Goal: Task Accomplishment & Management: Complete application form

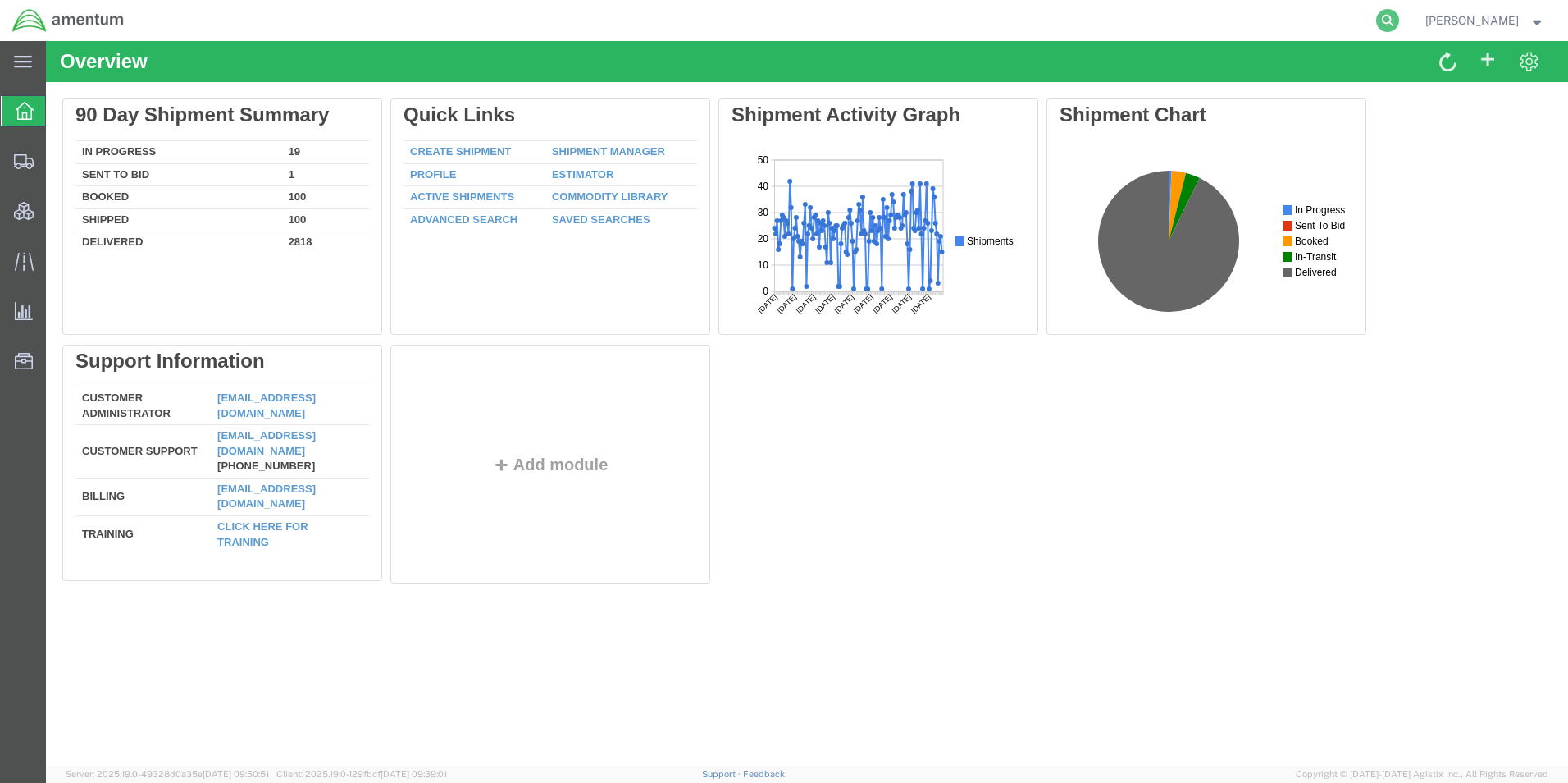
click at [1399, 23] on icon at bounding box center [1387, 21] width 23 height 23
click at [1068, 41] on div "Overview" at bounding box center [807, 62] width 1522 height 41
click at [1062, 25] on agx-global-search at bounding box center [1139, 21] width 525 height 41
click at [1399, 23] on icon at bounding box center [1387, 21] width 23 height 23
click at [1347, 21] on input "search" at bounding box center [1127, 21] width 498 height 39
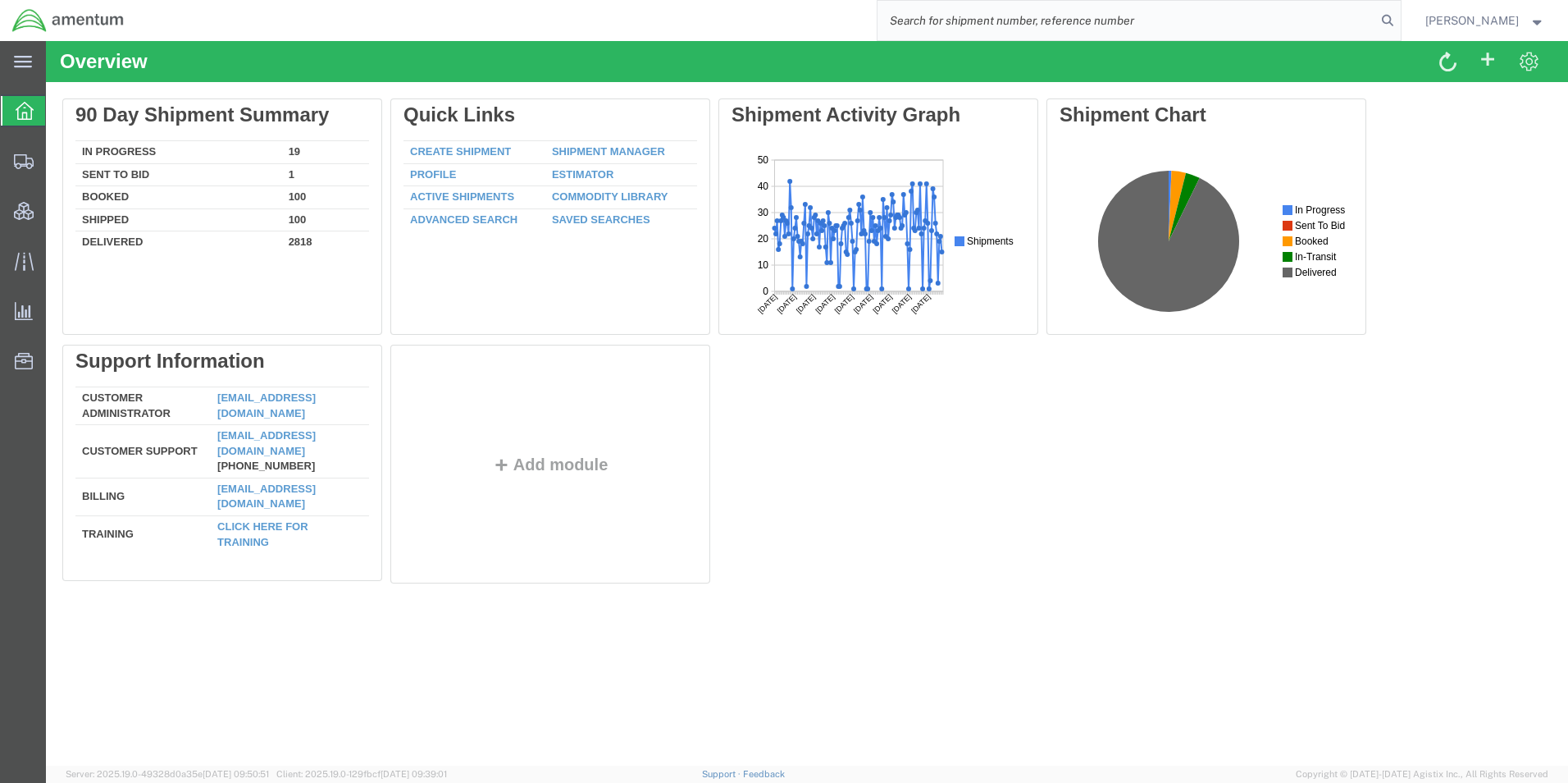
paste input "56836984"
type input "56836984"
click at [1399, 22] on icon at bounding box center [1387, 21] width 23 height 23
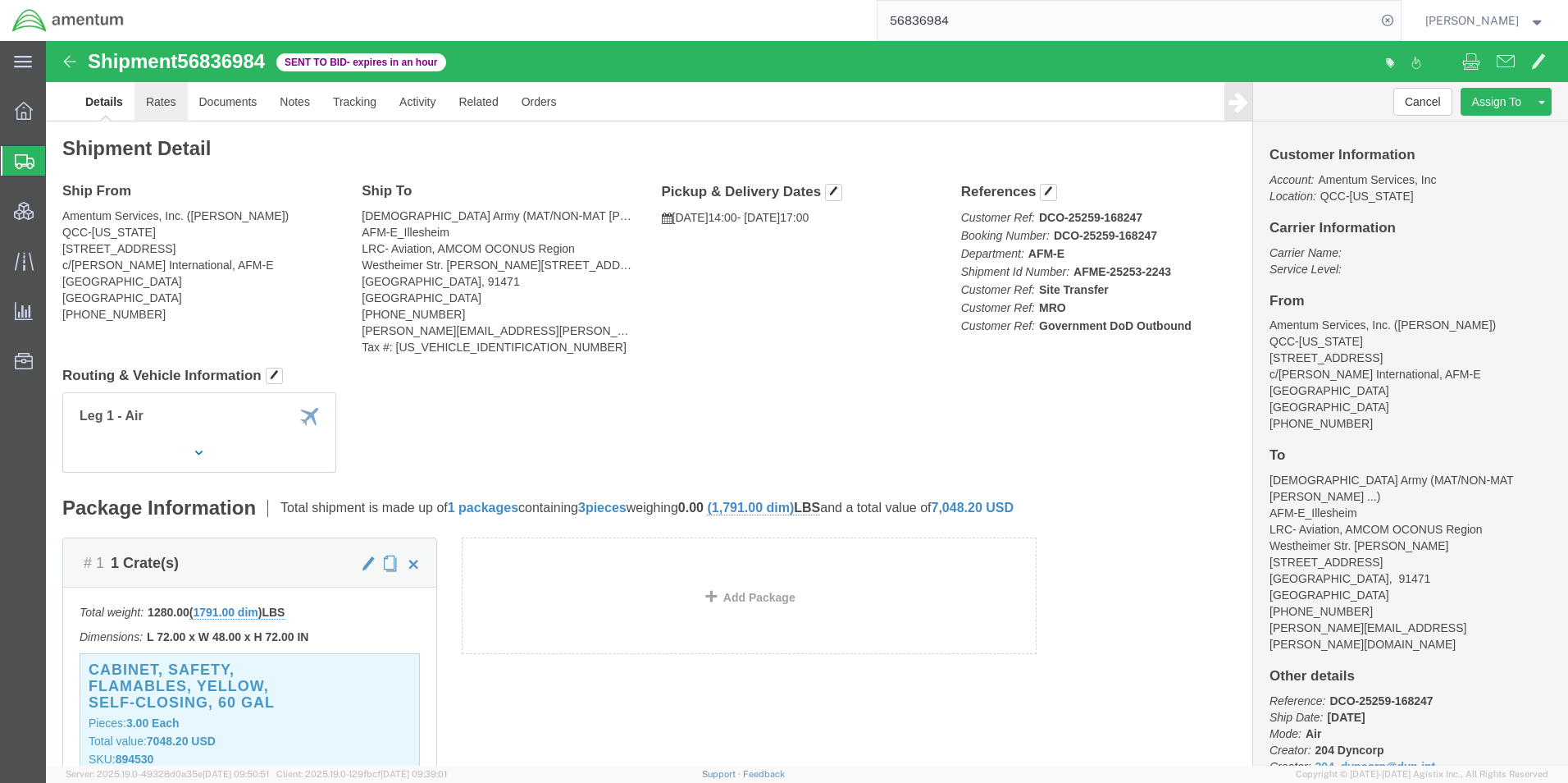
click link "Rates"
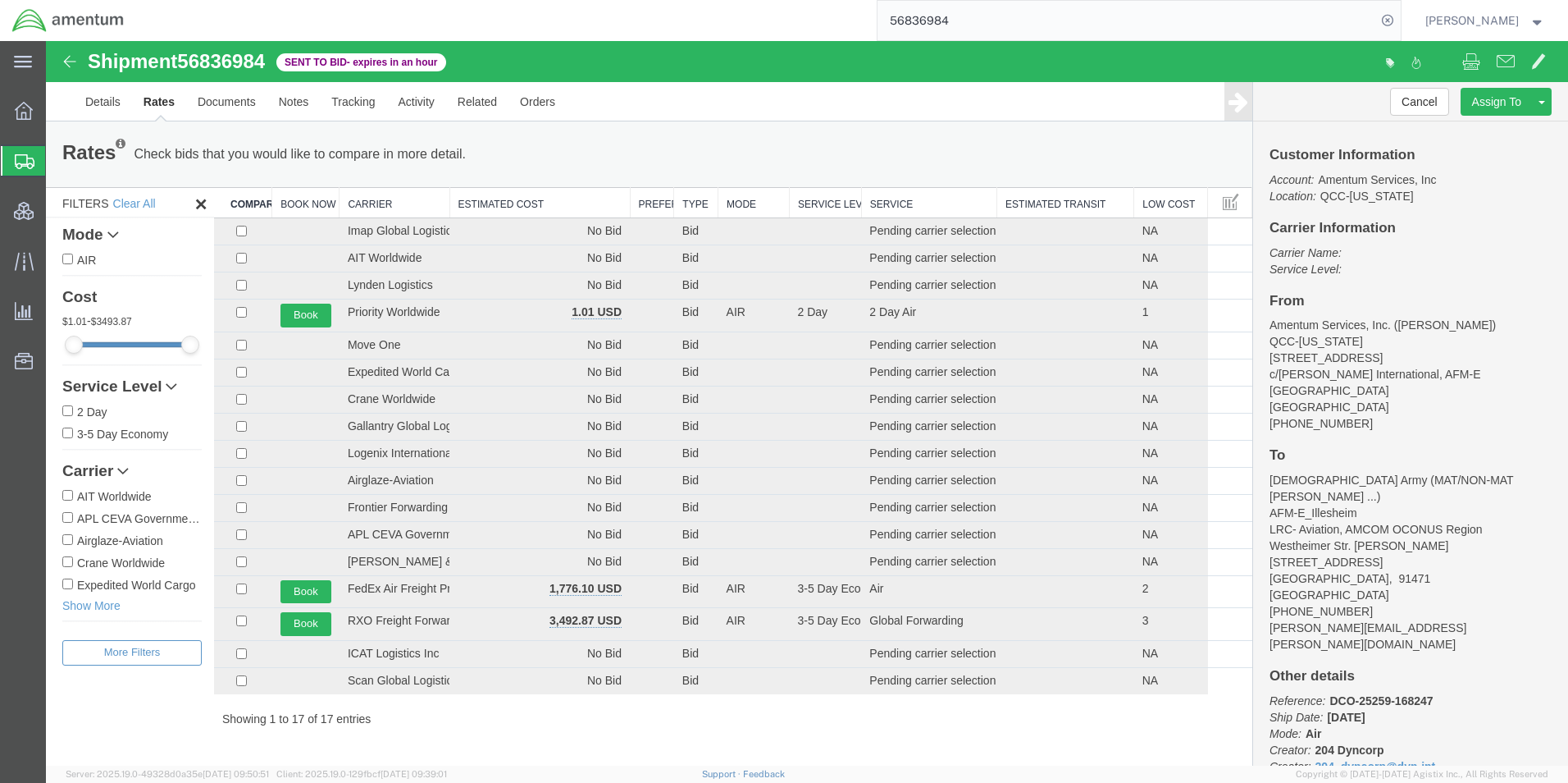
click at [1481, 24] on span "[PERSON_NAME]" at bounding box center [1472, 20] width 93 height 18
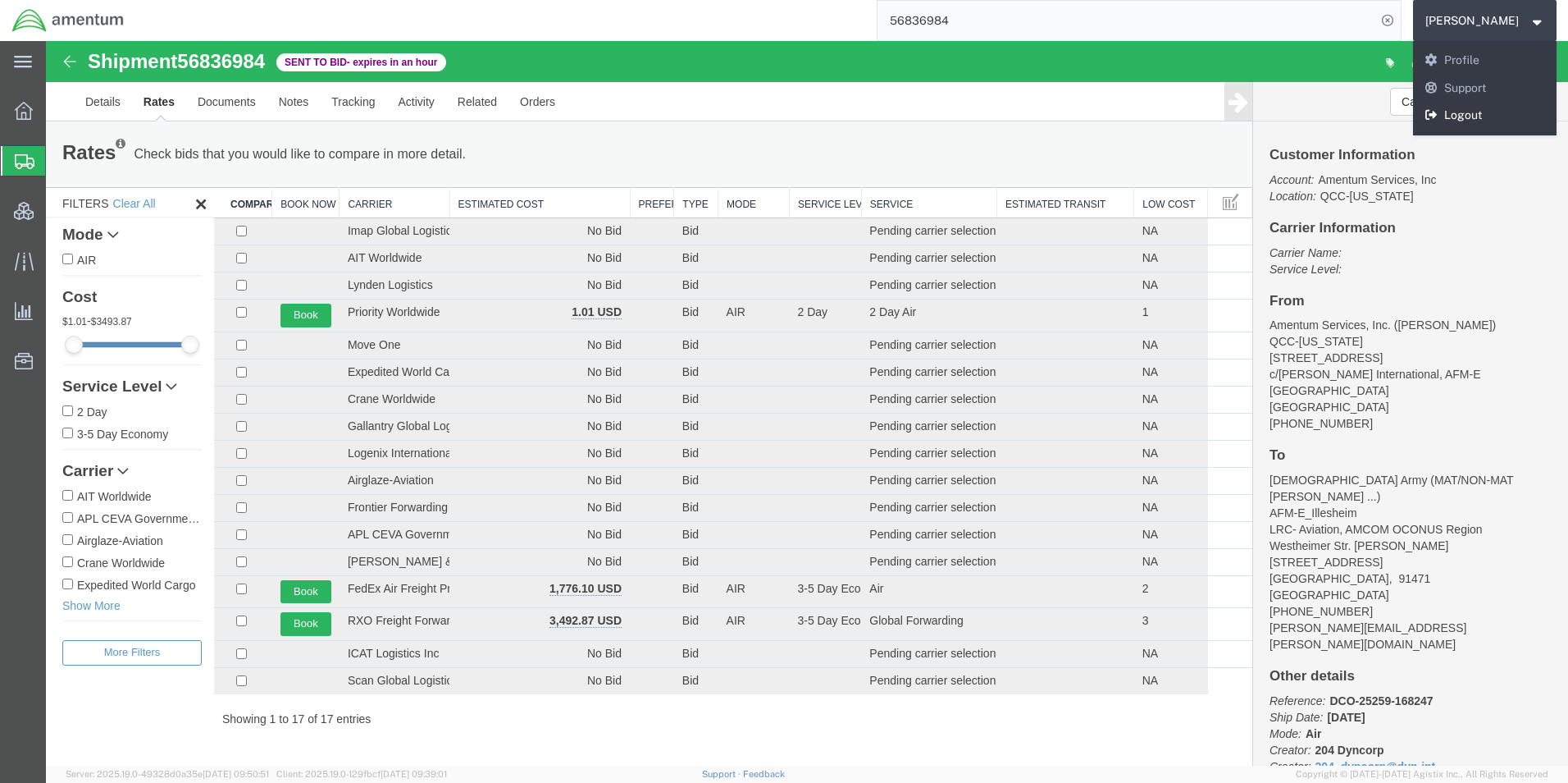
click at [1484, 114] on link "Logout" at bounding box center [1485, 116] width 145 height 28
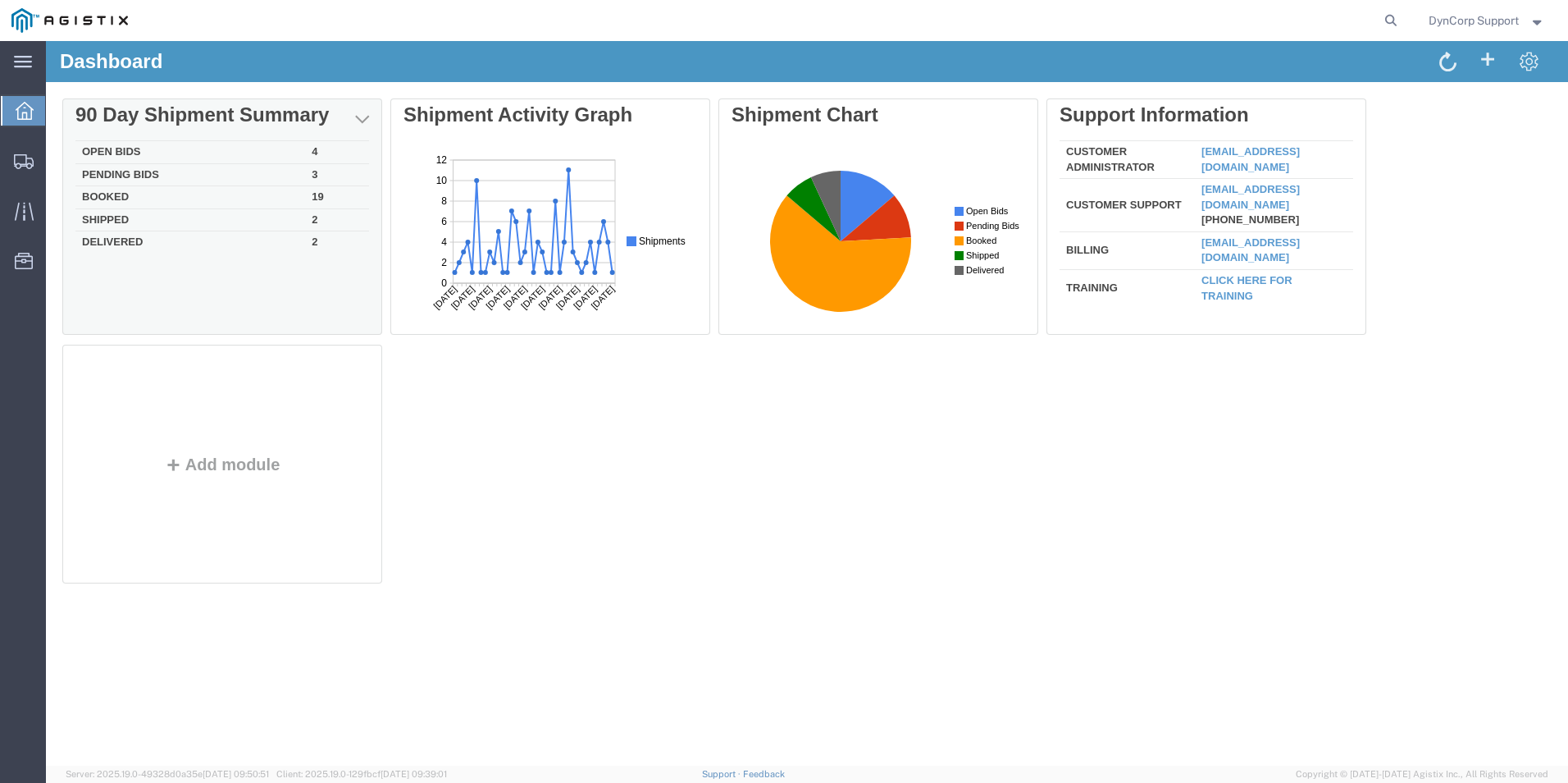
click at [120, 153] on td "Open Bids" at bounding box center [190, 152] width 229 height 23
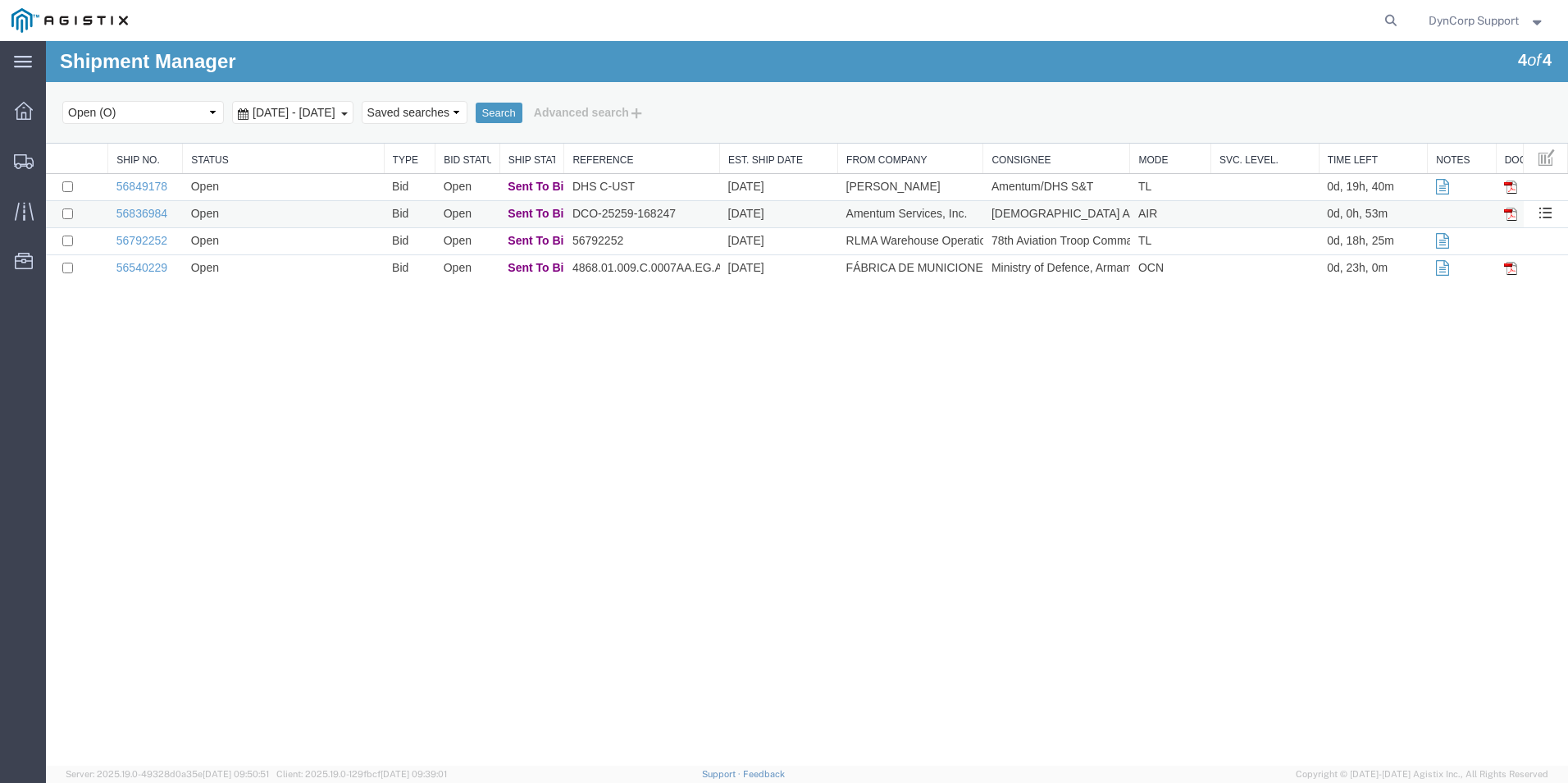
click at [145, 206] on td "56836984" at bounding box center [146, 214] width 75 height 27
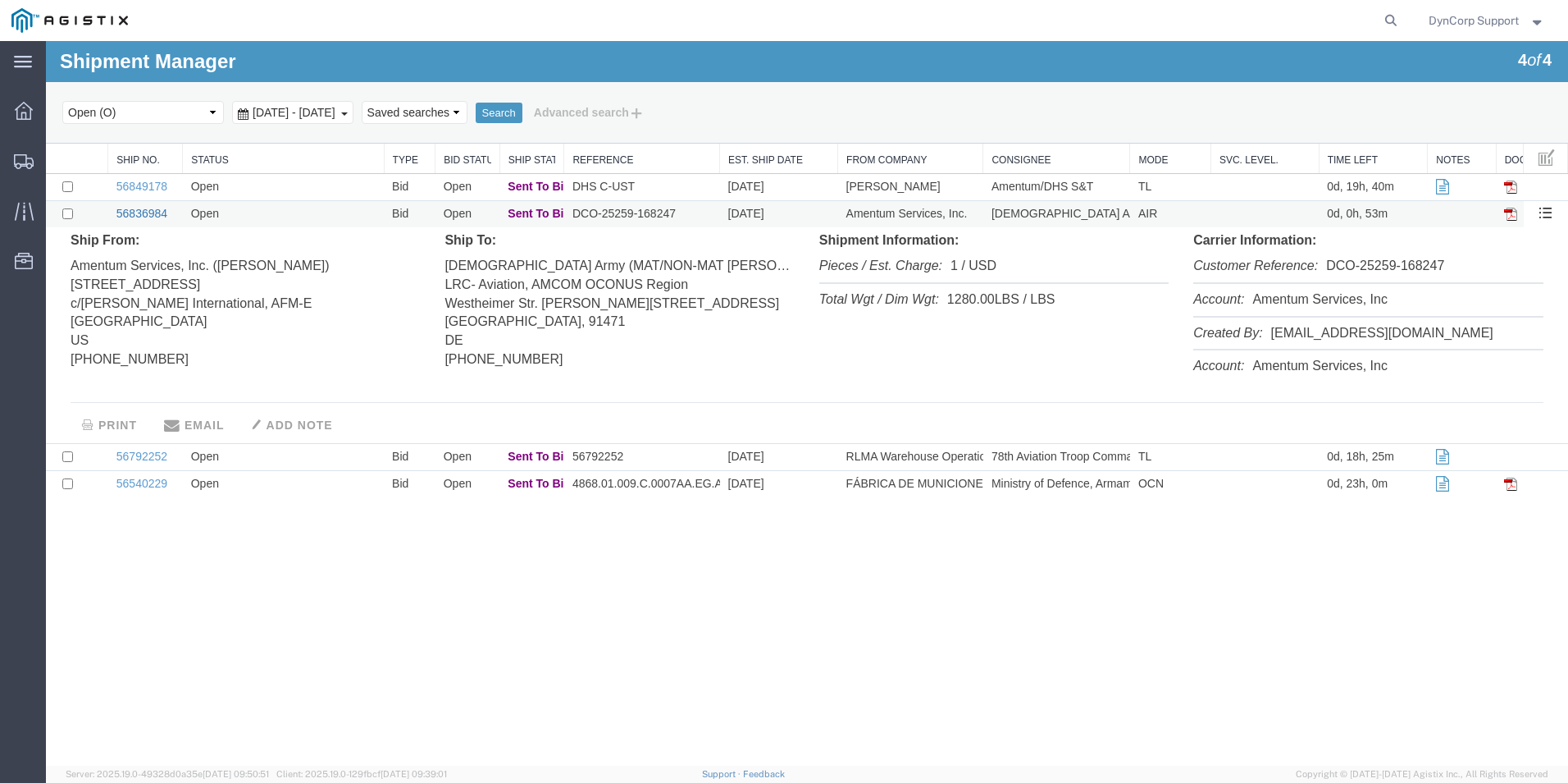
click at [160, 210] on link "56836984" at bounding box center [142, 214] width 51 height 13
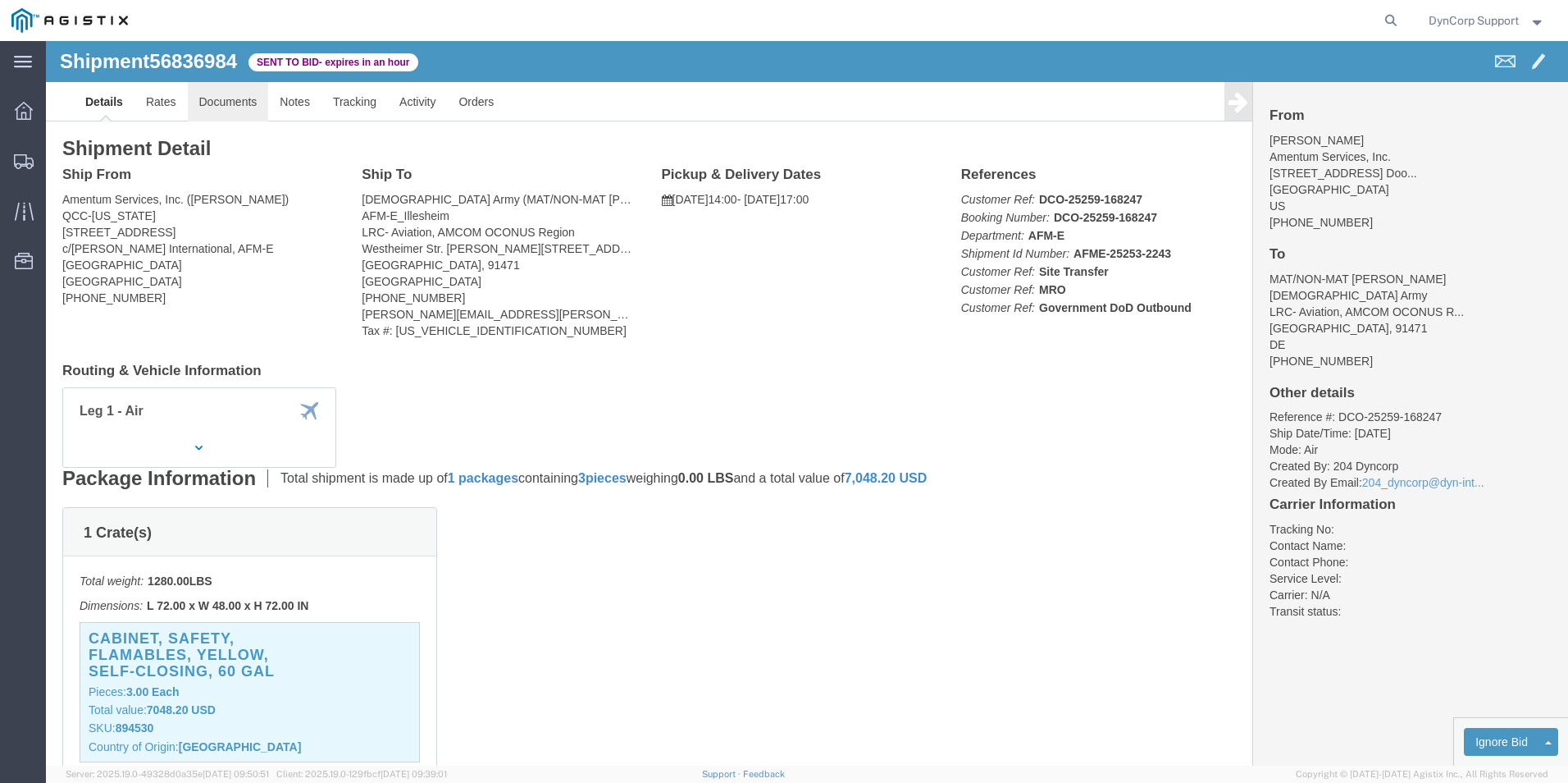
click link "Documents"
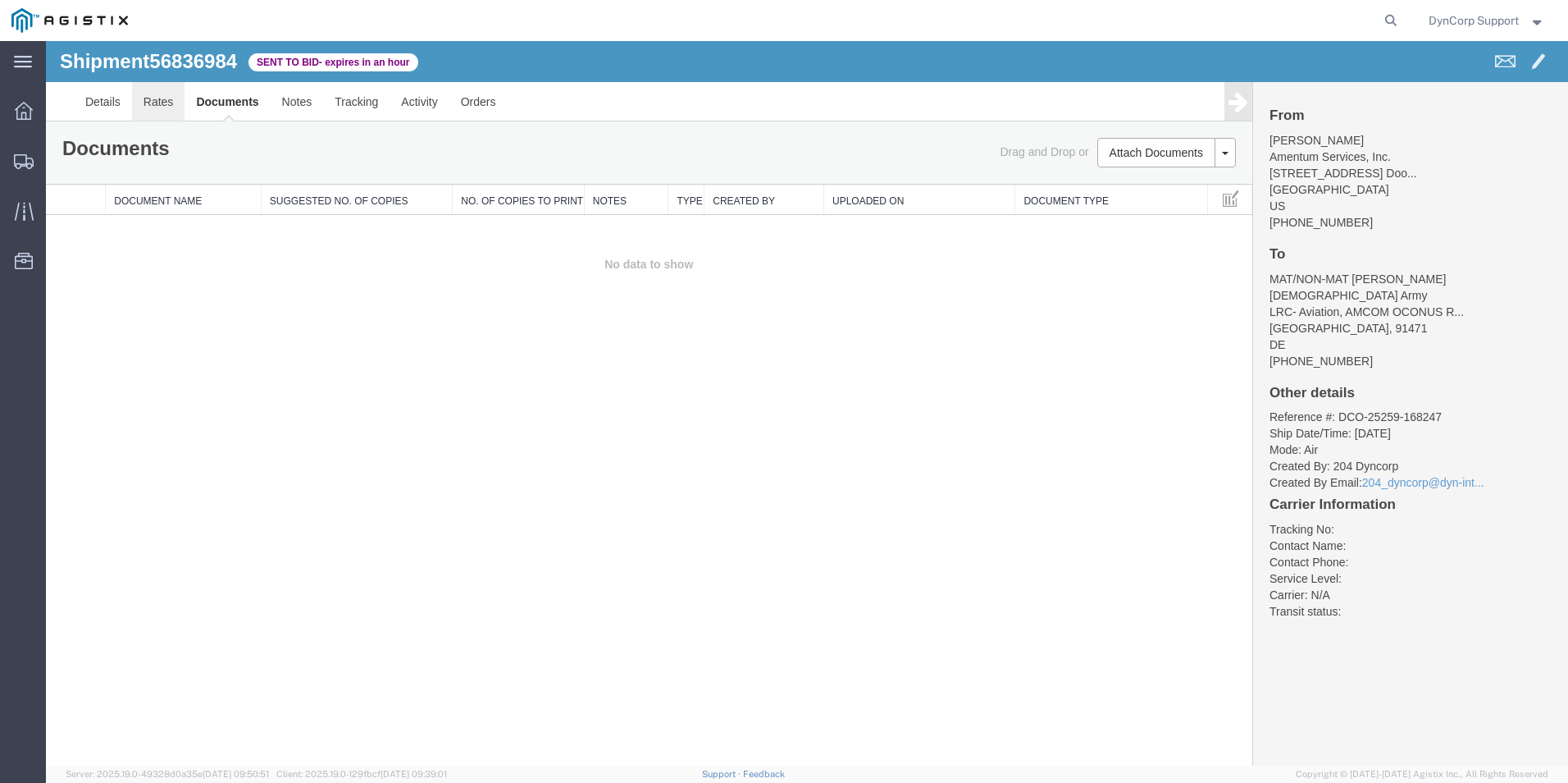
click at [164, 103] on link "Rates" at bounding box center [159, 102] width 53 height 39
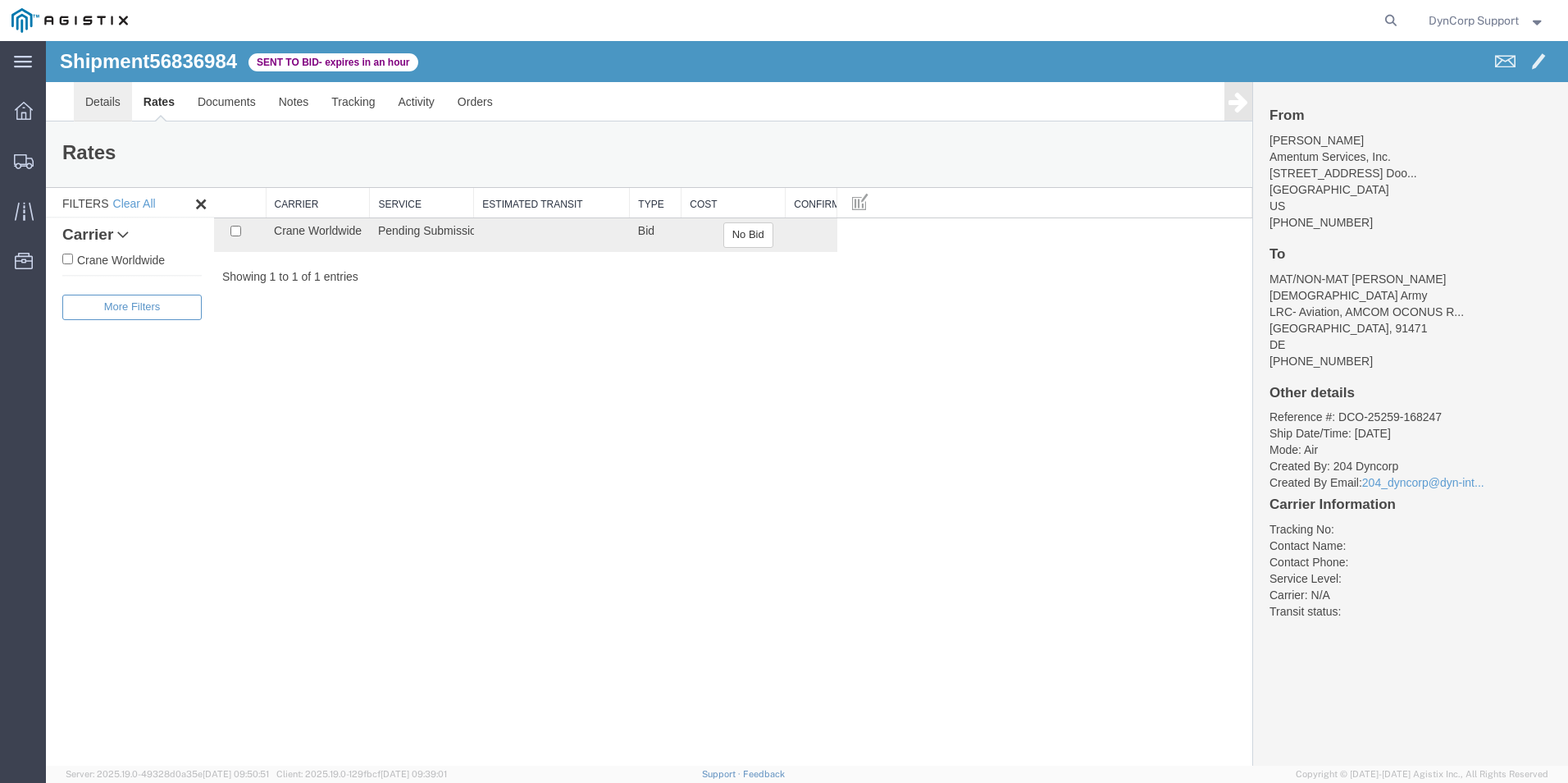
click at [116, 101] on link "Details" at bounding box center [103, 102] width 58 height 39
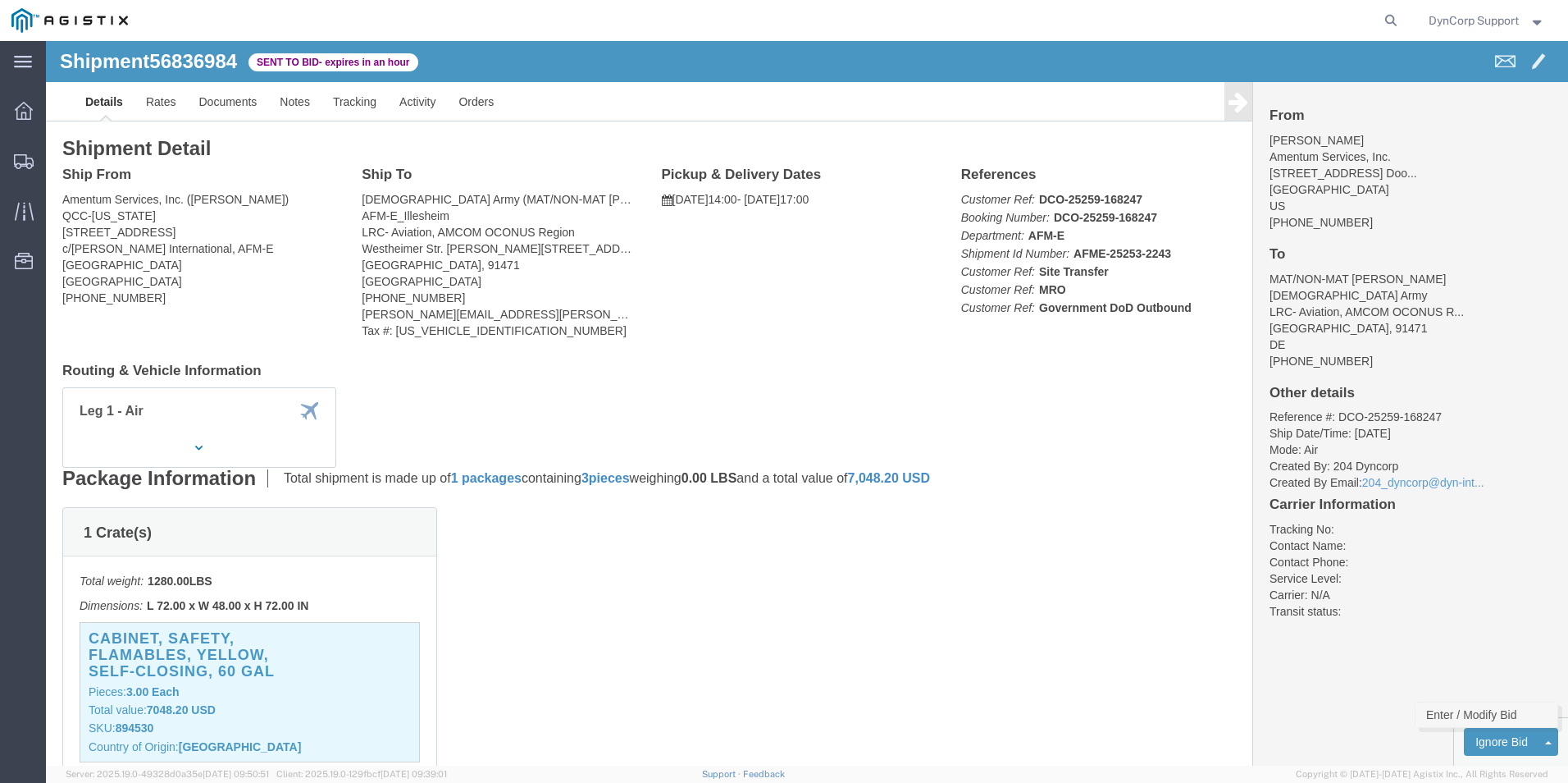
click link "Enter / Modify Bid"
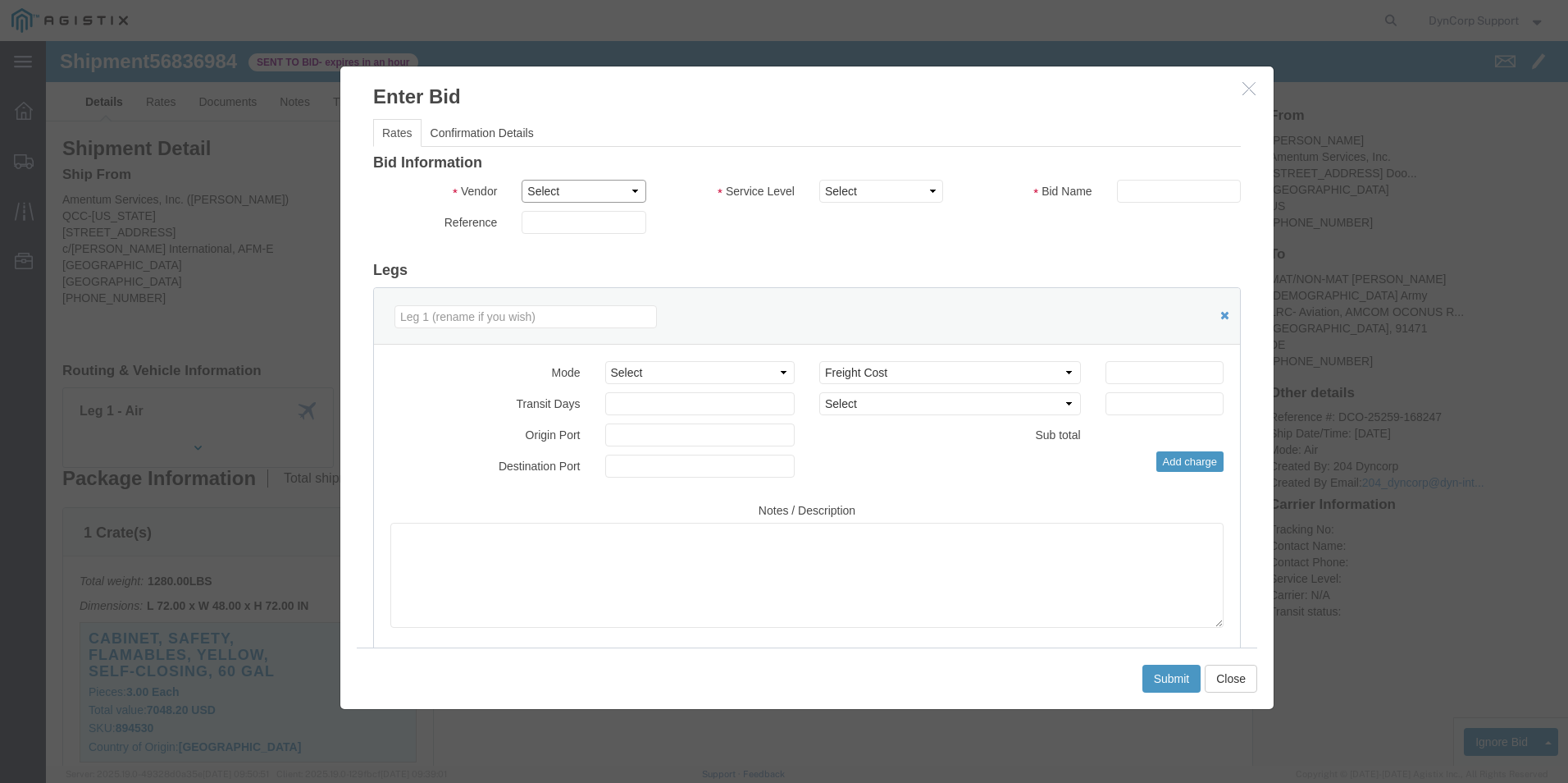
click select "Select Crane Worldwide [PERSON_NAME] International"
select select "141"
click select "Select Crane Worldwide [PERSON_NAME] International"
click select "Select 2 Day AM Service 2 Day PM 2 Day Service 3 - 5 Day 3 Day PM 3 Day Service…"
select select "14189"
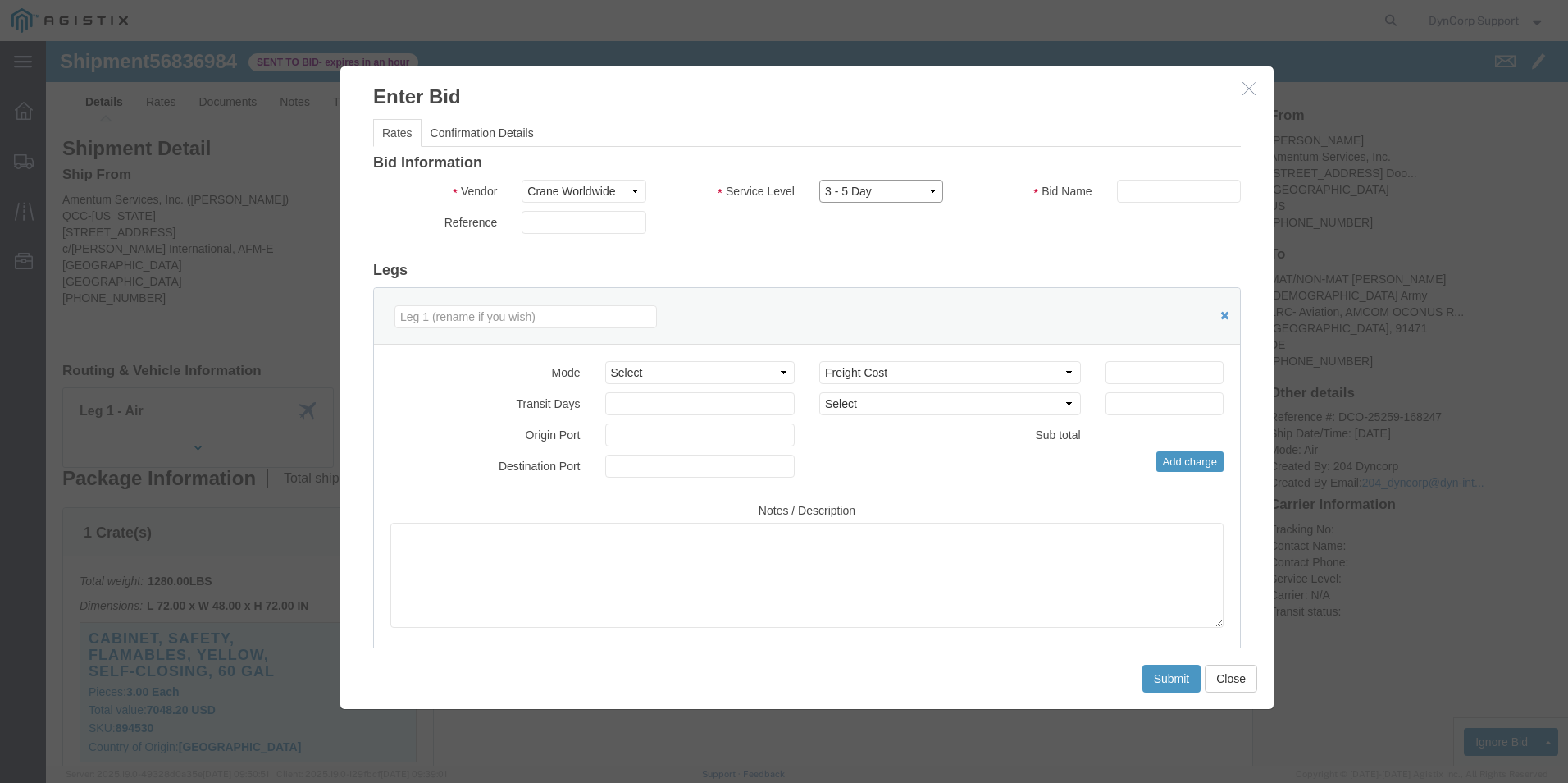
click select "Select 2 Day AM Service 2 Day PM 2 Day Service 3 - 5 Day 3 Day PM 3 Day Service…"
click input "text"
paste input "56836984"
type input "56836984"
click input "number"
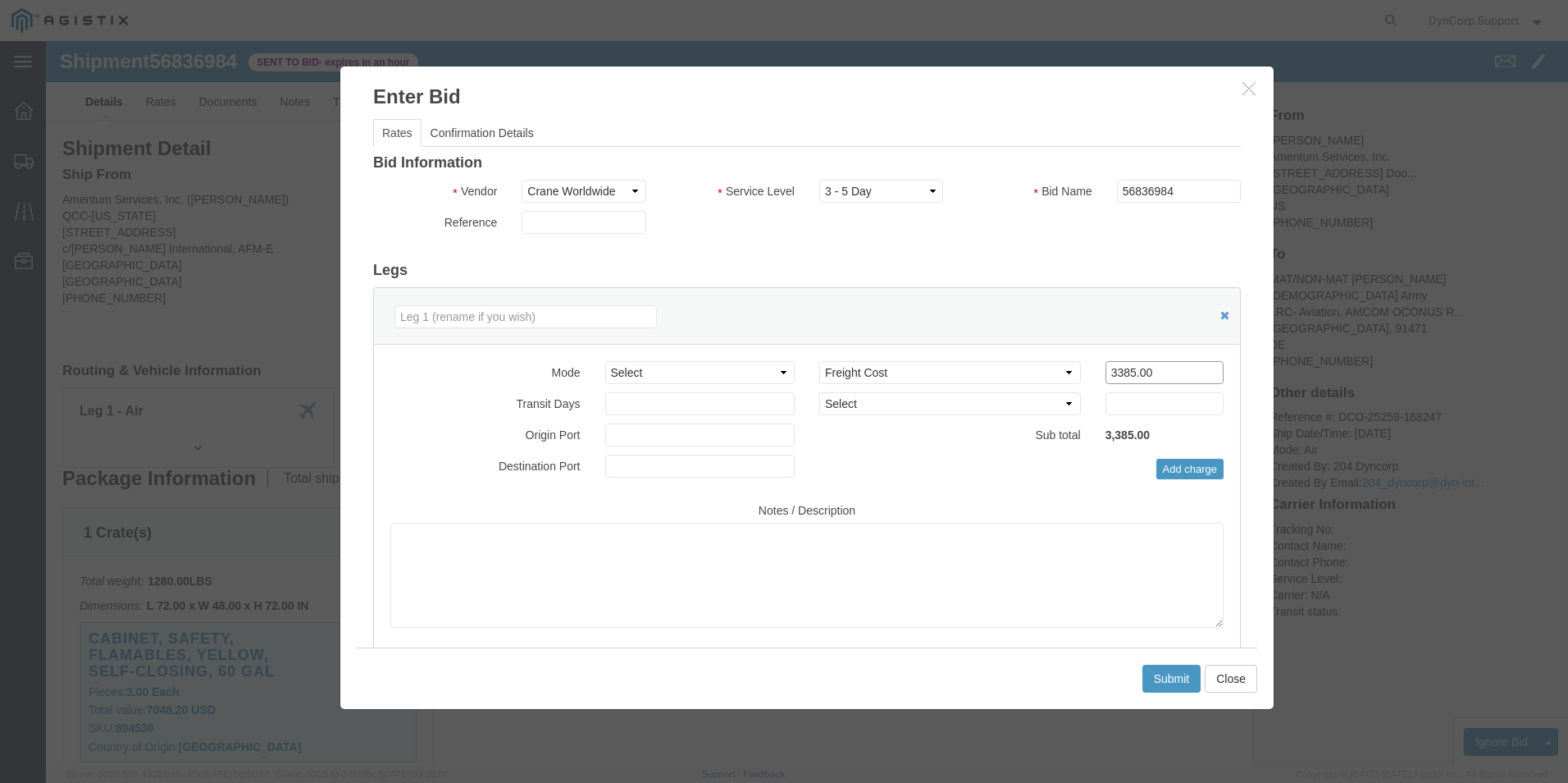
type input "3385.00"
click button "Close"
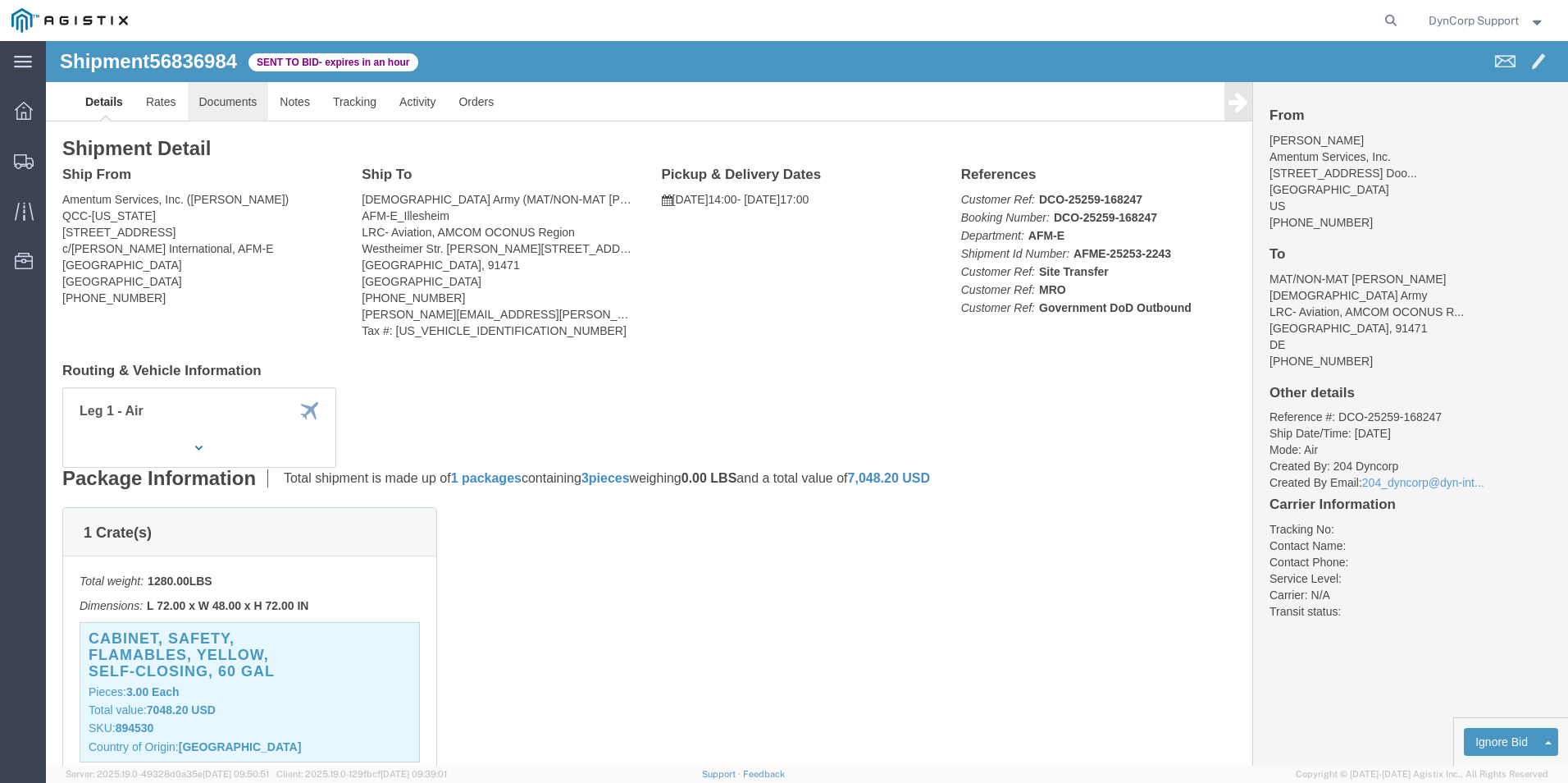
click link "Documents"
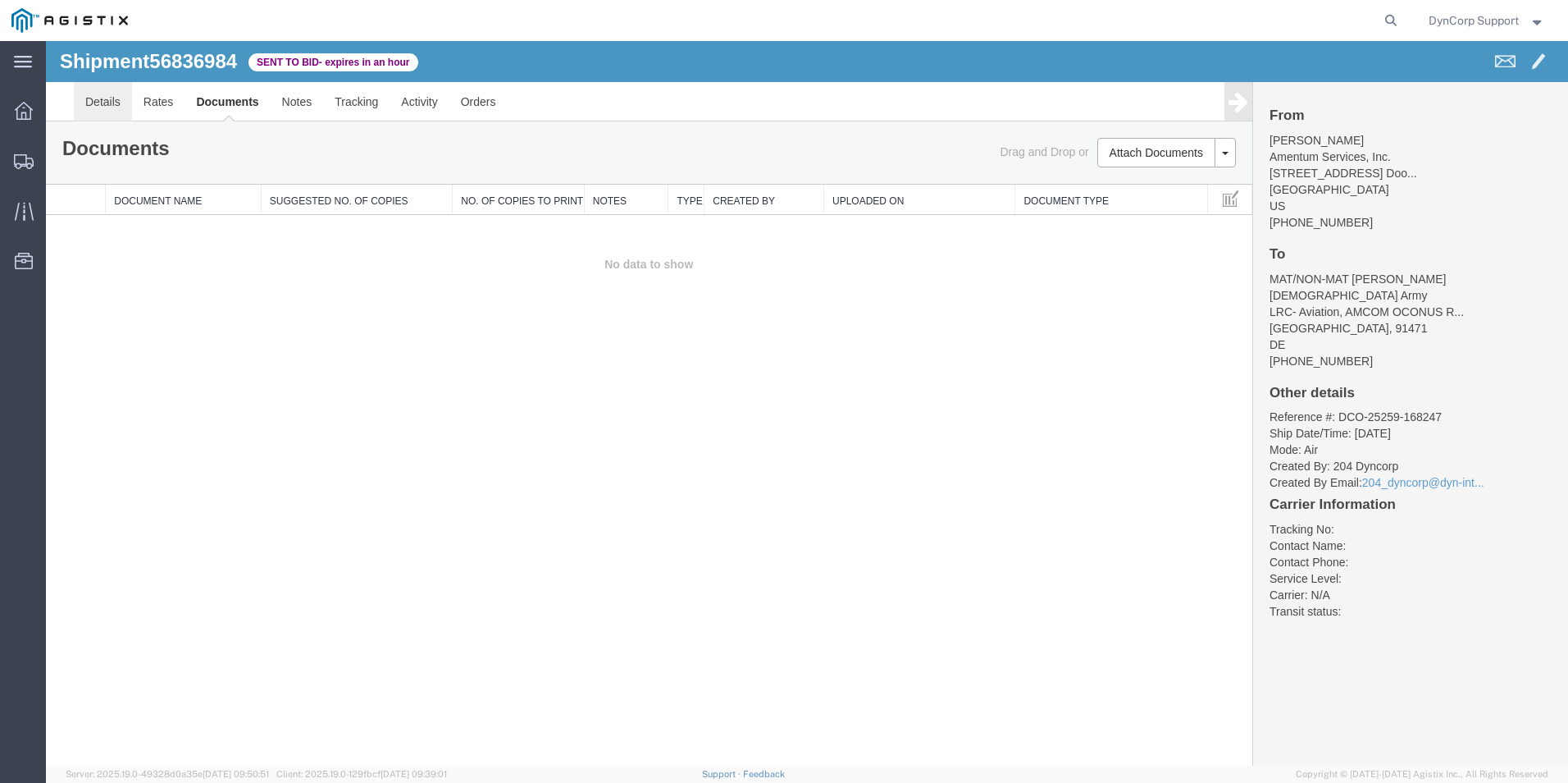
click at [120, 106] on link "Details" at bounding box center [103, 102] width 58 height 39
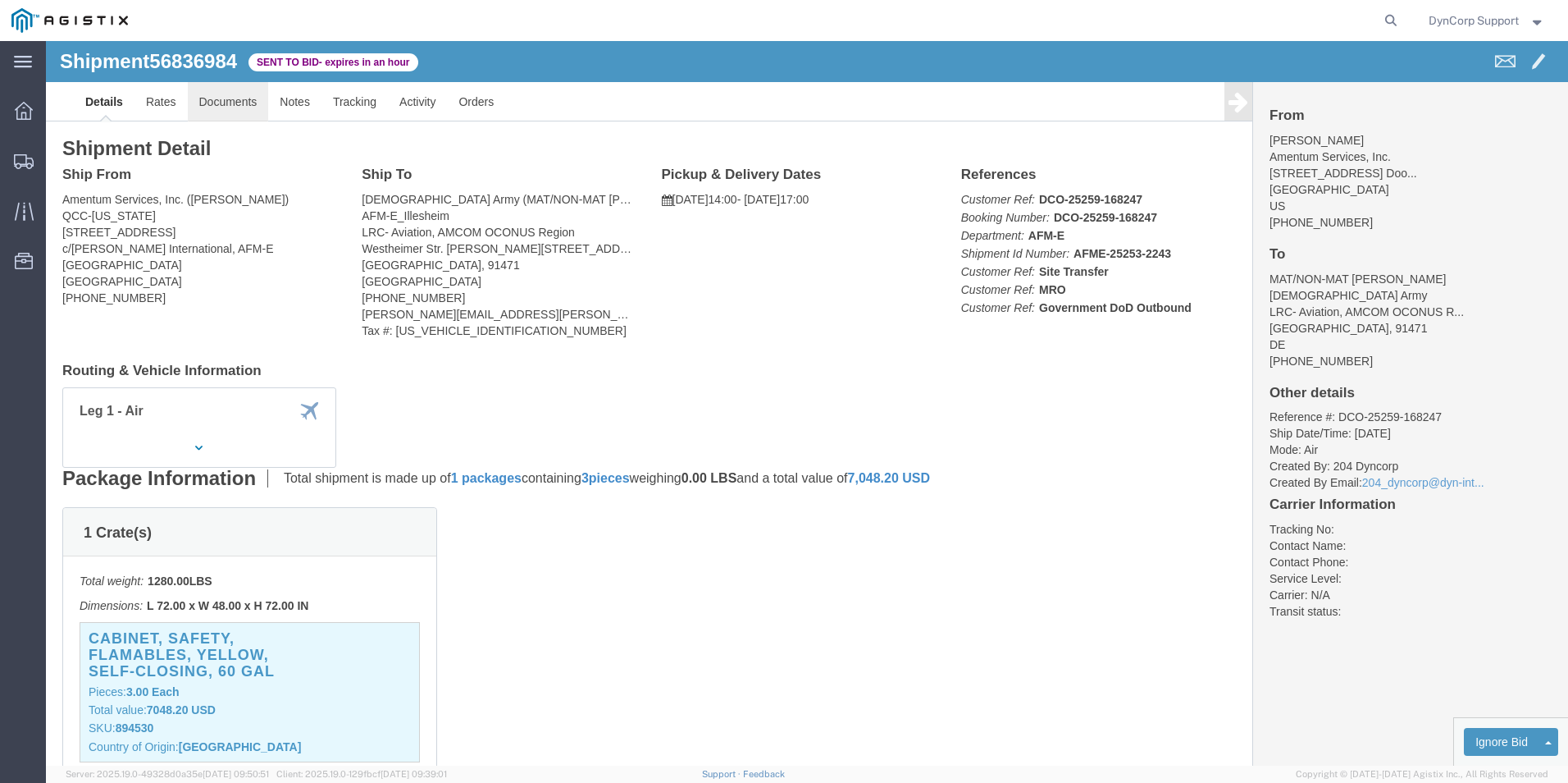
click link "Documents"
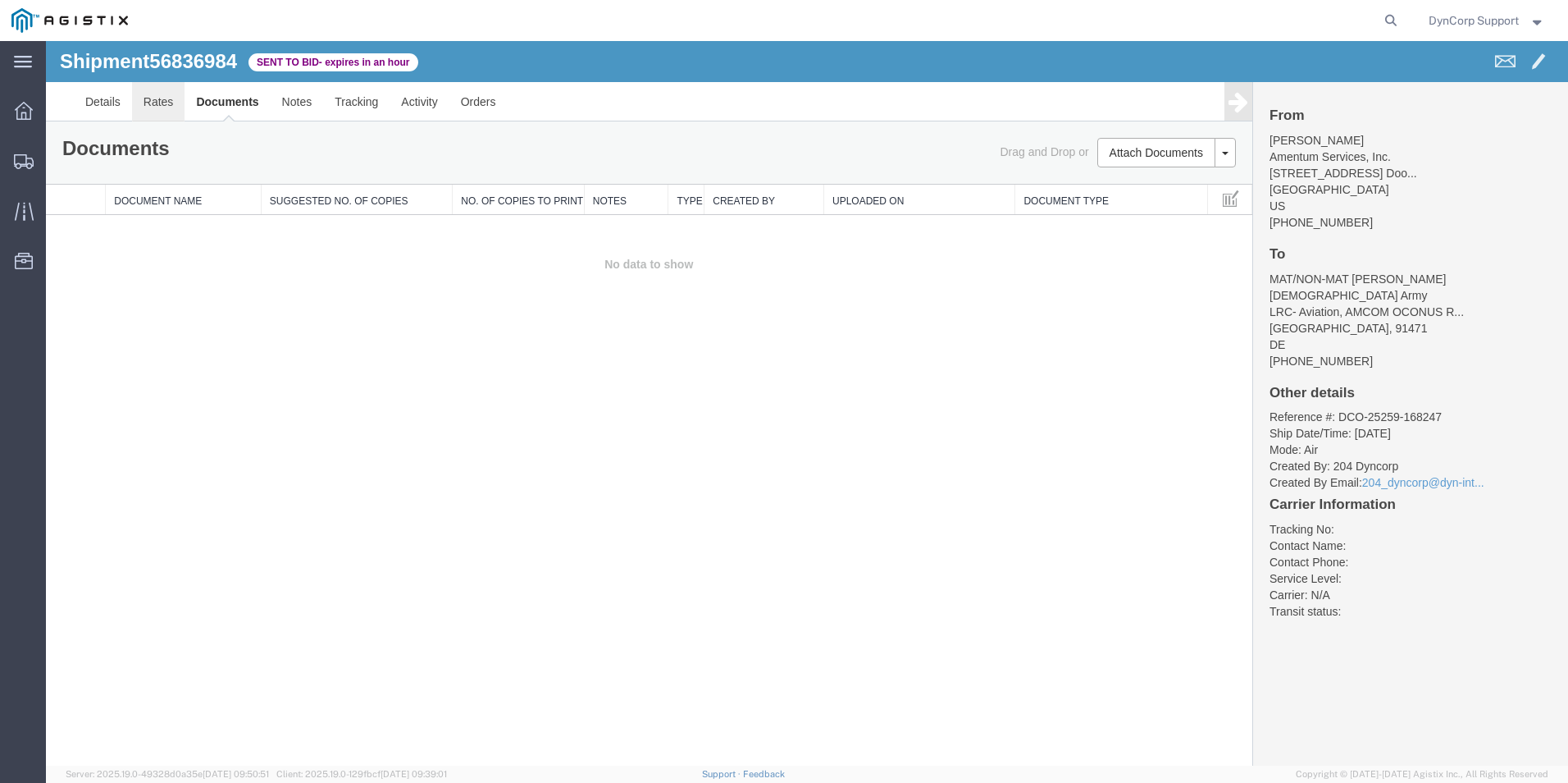
click at [162, 108] on link "Rates" at bounding box center [159, 102] width 53 height 39
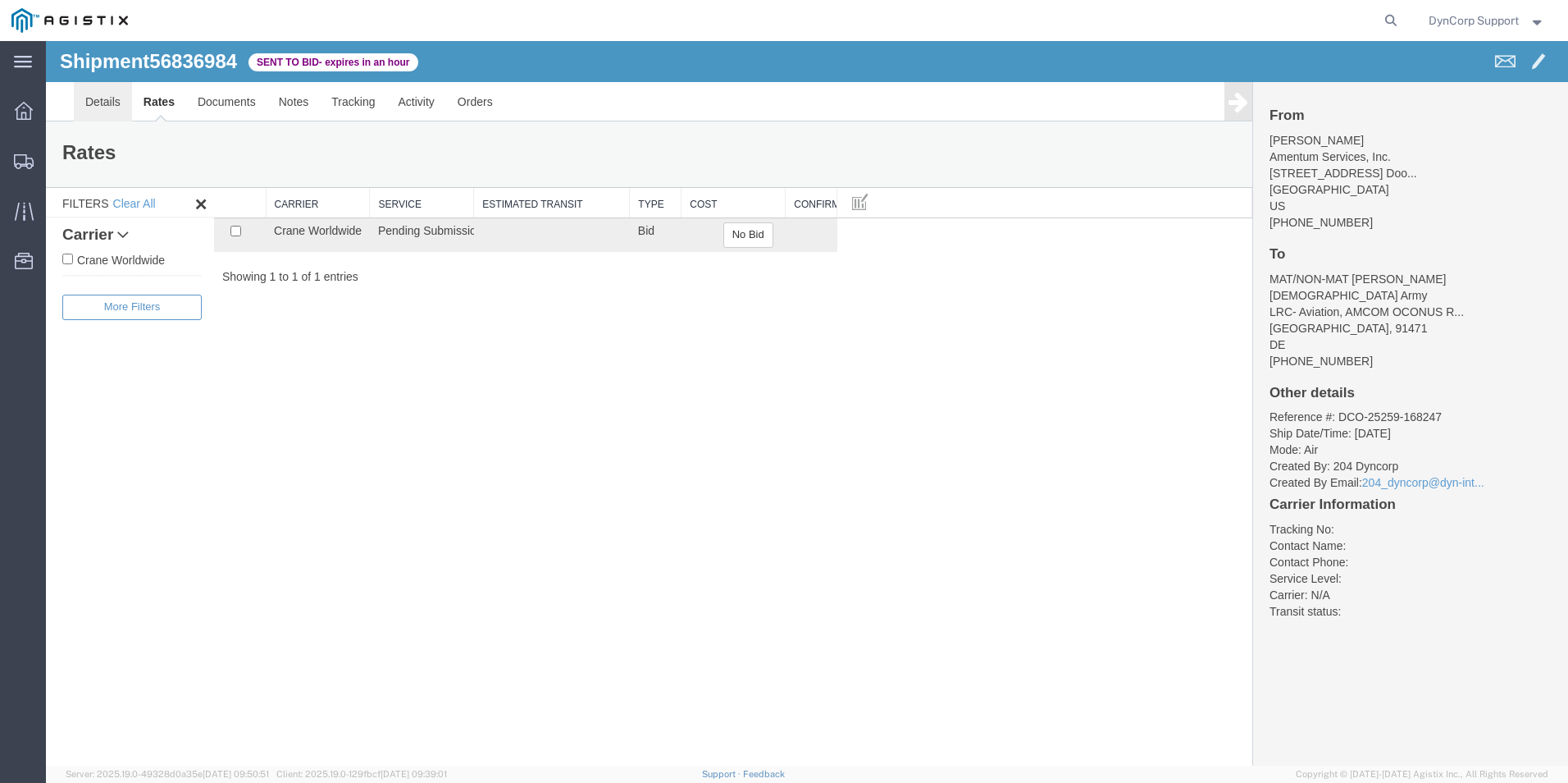
click at [109, 103] on link "Details" at bounding box center [103, 102] width 58 height 39
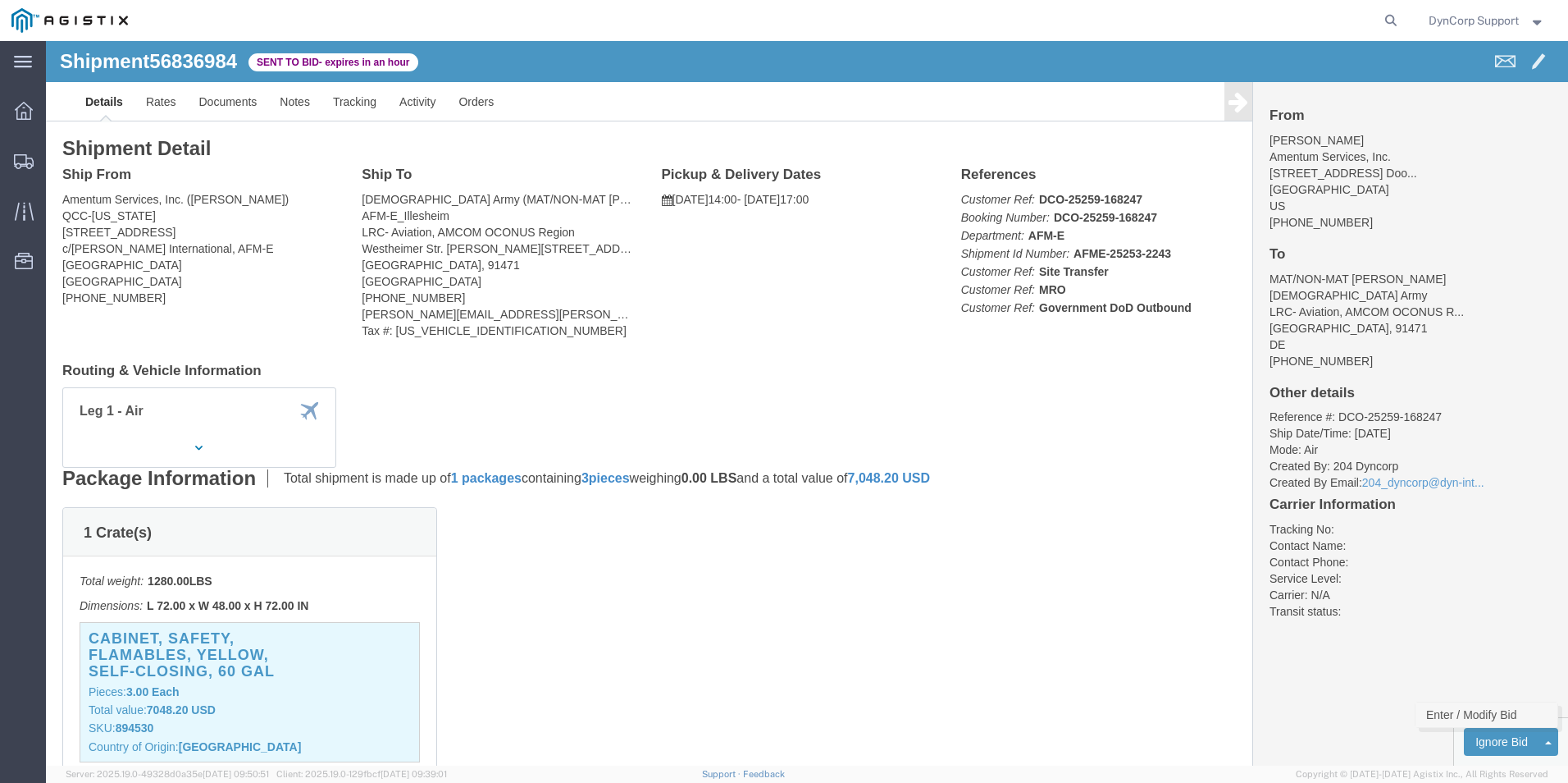
click link "Enter / Modify Bid"
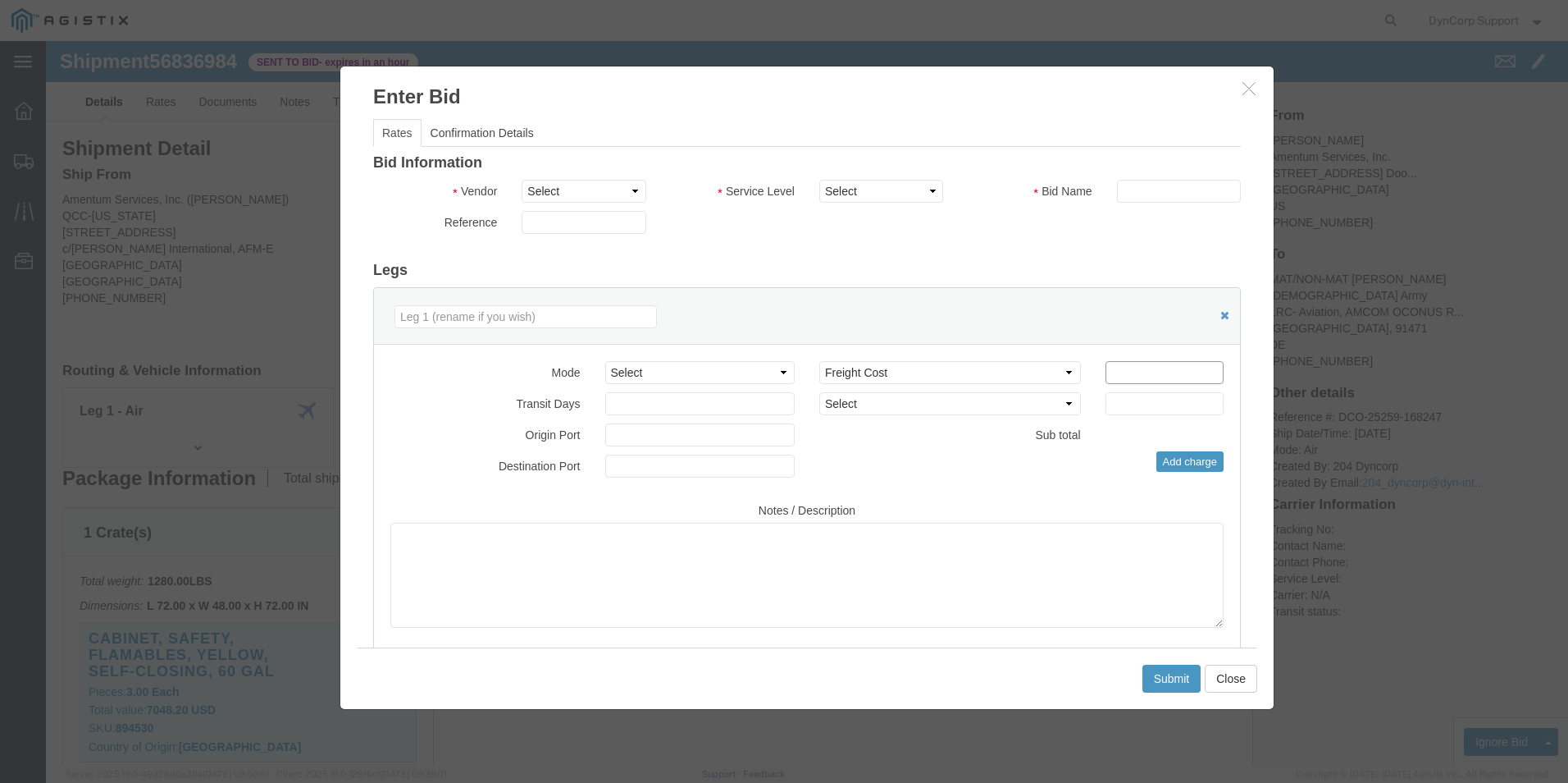
click input "number"
type input "3385"
click select "Select Crane Worldwide [PERSON_NAME] International"
select select "141"
click select "Select Crane Worldwide [PERSON_NAME] International"
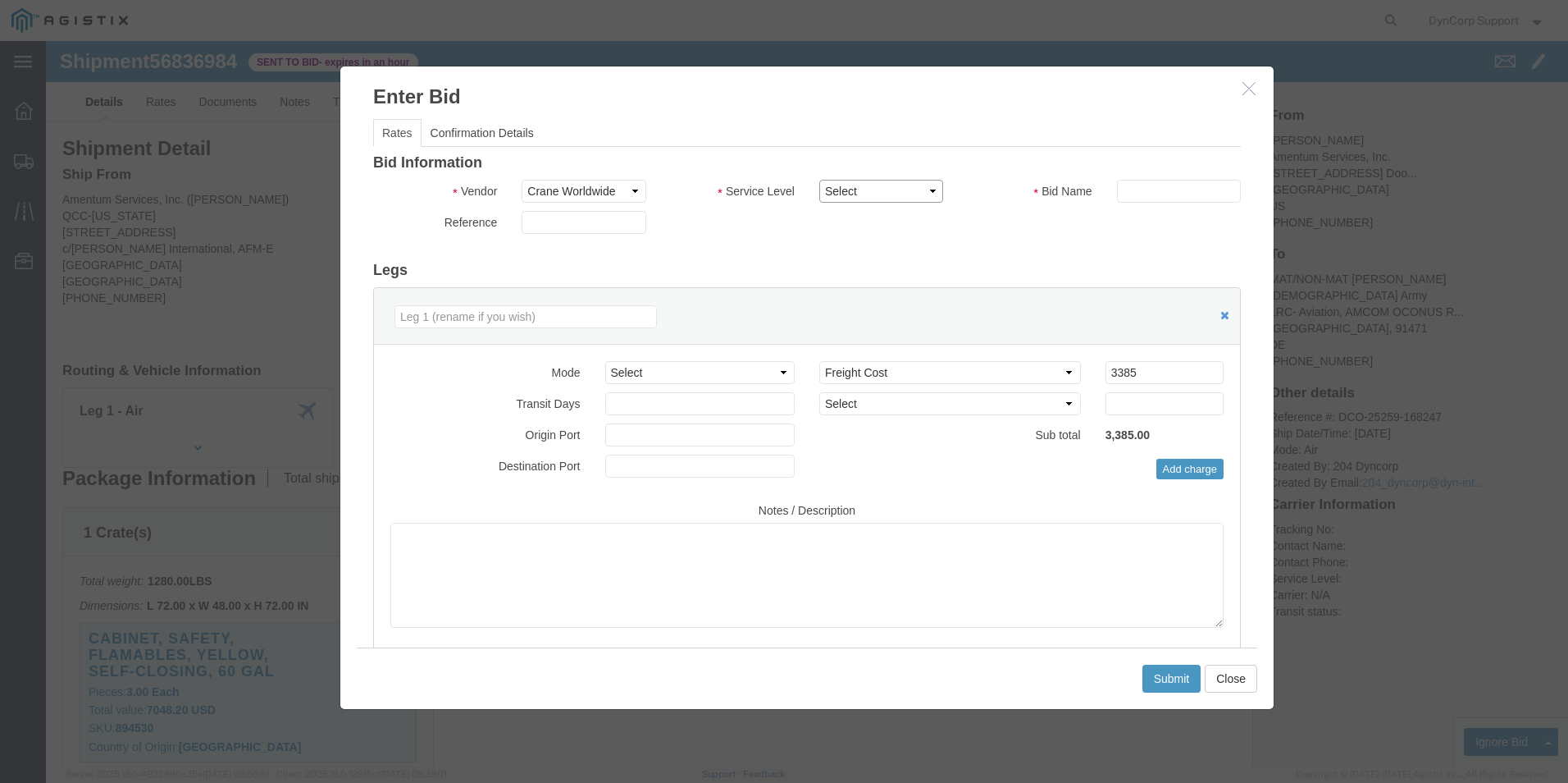
click select "Select 2 Day AM Service 2 Day PM 2 Day Service 3 - 5 Day 3 Day PM 3 Day Service…"
select select "14189"
click select "Select 2 Day AM Service 2 Day PM 2 Day Service 3 - 5 Day 3 Day PM 3 Day Service…"
click input "text"
type input "56836984"
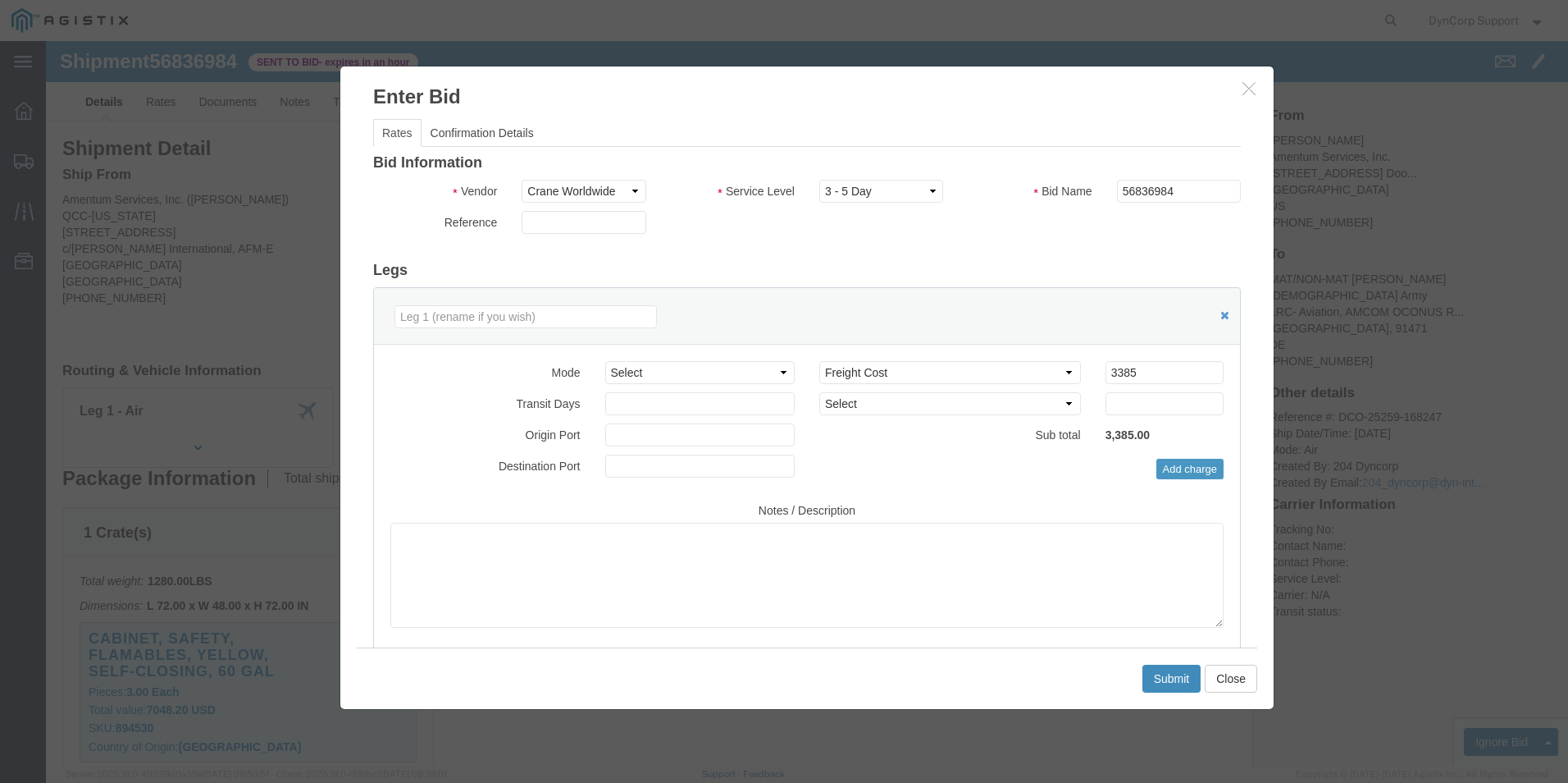
click button "Submit"
